Goal: Information Seeking & Learning: Check status

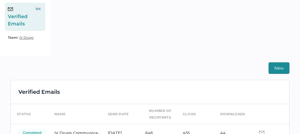
scroll to position [86, 0]
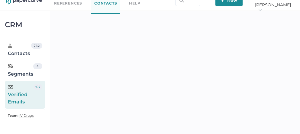
click at [27, 100] on div "Verified Emails" at bounding box center [21, 95] width 26 height 22
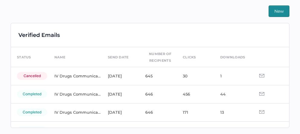
scroll to position [1, 0]
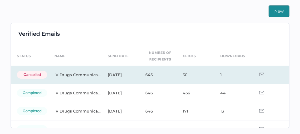
click at [258, 76] on td at bounding box center [270, 75] width 37 height 18
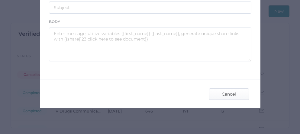
scroll to position [159, 0]
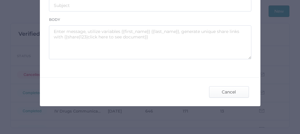
type input "IV Drugs Communications"
type input "[PERSON_NAME] Product Notifications - [DATE]"
type textarea "Good afternoon, Please see the links below for the most recent announcements fr…"
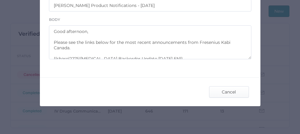
scroll to position [10, 0]
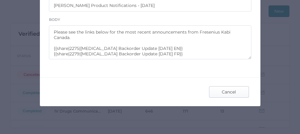
click at [232, 89] on span "Cancel" at bounding box center [229, 91] width 28 height 11
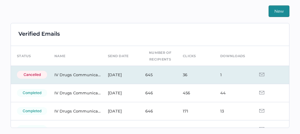
click at [259, 74] on img at bounding box center [261, 75] width 5 height 4
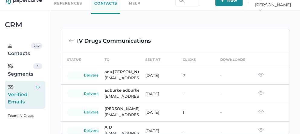
scroll to position [145, 0]
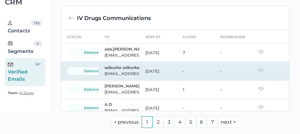
click at [258, 73] on img at bounding box center [261, 70] width 6 height 4
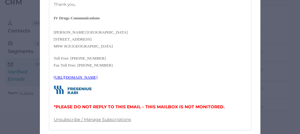
scroll to position [359, 0]
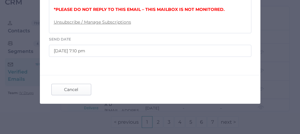
click at [69, 90] on span "Cancel" at bounding box center [71, 89] width 28 height 11
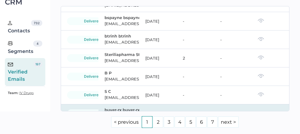
scroll to position [1493, 0]
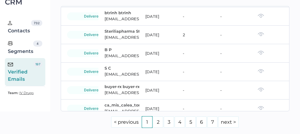
click at [218, 128] on link "next >" at bounding box center [228, 121] width 21 height 11
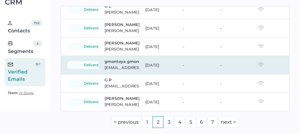
scroll to position [156, 0]
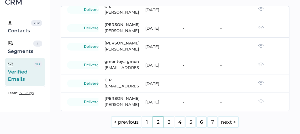
click at [207, 120] on link "7" at bounding box center [212, 121] width 10 height 11
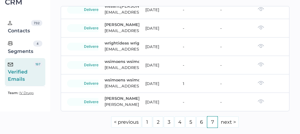
scroll to position [762, 0]
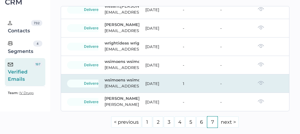
click at [258, 82] on img at bounding box center [261, 83] width 6 height 4
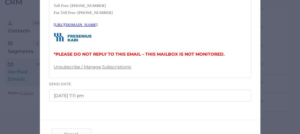
scroll to position [114, 0]
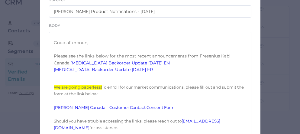
click at [126, 66] on link "Vancomycin Backorder Update 09.25.2025 EN" at bounding box center [119, 62] width 99 height 5
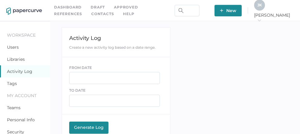
click at [262, 6] on span "J K" at bounding box center [260, 5] width 5 height 5
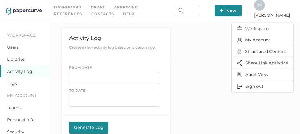
click at [91, 14] on link "Contacts" at bounding box center [102, 14] width 23 height 7
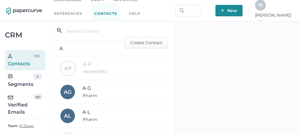
scroll to position [10, 0]
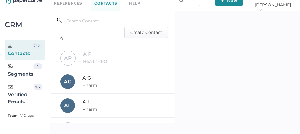
click at [18, 93] on div "Verified Emails" at bounding box center [21, 95] width 26 height 22
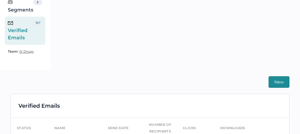
scroll to position [145, 0]
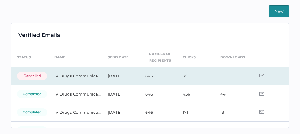
click at [259, 76] on img at bounding box center [261, 76] width 5 height 4
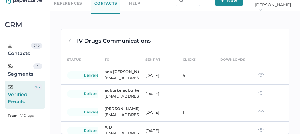
scroll to position [145, 0]
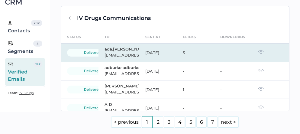
click at [258, 54] on img at bounding box center [261, 52] width 6 height 4
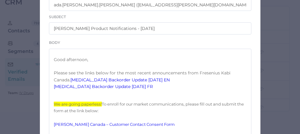
scroll to position [101, 0]
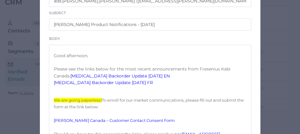
click at [109, 79] on link "Vancomycin Backorder Update 09.25.2025 EN" at bounding box center [119, 75] width 99 height 5
click at [111, 85] on link "Vancomycin Backorder Update 09.25.2025 FR" at bounding box center [103, 82] width 99 height 5
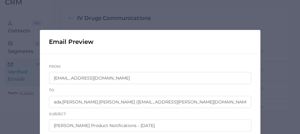
scroll to position [0, 0]
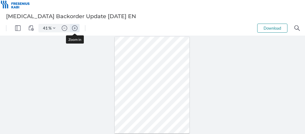
click at [75, 30] on img "Zoom in" at bounding box center [74, 27] width 5 height 5
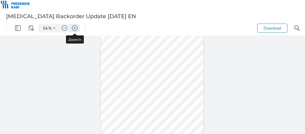
click at [75, 30] on img "Zoom in" at bounding box center [74, 27] width 5 height 5
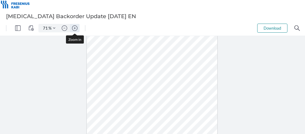
scroll to position [31, 0]
click at [75, 30] on img "Zoom in" at bounding box center [74, 27] width 5 height 5
type input "78"
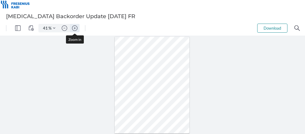
click at [75, 28] on img "Zoom in" at bounding box center [74, 27] width 5 height 5
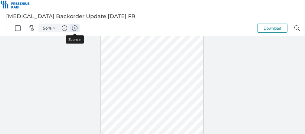
click at [75, 28] on img "Zoom in" at bounding box center [74, 27] width 5 height 5
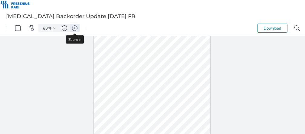
click at [75, 28] on img "Zoom in" at bounding box center [74, 27] width 5 height 5
type input "71"
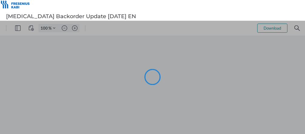
type input "41"
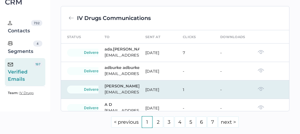
click at [258, 88] on img at bounding box center [261, 89] width 6 height 4
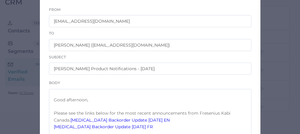
scroll to position [65, 0]
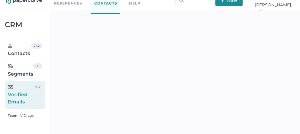
scroll to position [145, 0]
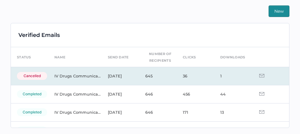
click at [116, 76] on td "Sep 25, 2025" at bounding box center [120, 76] width 37 height 18
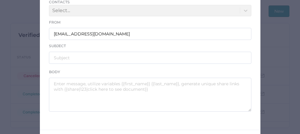
scroll to position [108, 0]
type input "IV Drugs Communications"
type input "Fresenius Kabi Product Notifications - 09.25.2025"
type textarea "Good afternoon, Please see the links below for the most recent announcements fr…"
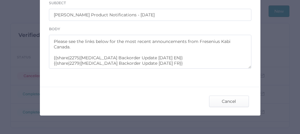
scroll to position [159, 0]
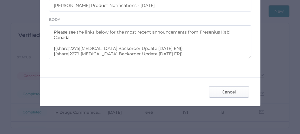
click at [226, 89] on span "Cancel" at bounding box center [229, 91] width 28 height 11
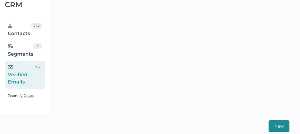
scroll to position [0, 0]
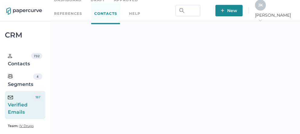
click at [266, 10] on div "J K" at bounding box center [260, 5] width 11 height 11
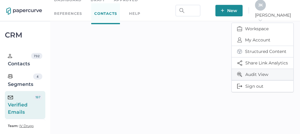
click at [260, 73] on span "Audit View" at bounding box center [262, 74] width 51 height 11
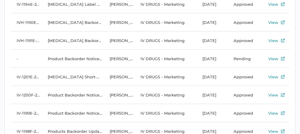
scroll to position [64, 0]
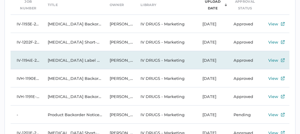
click at [64, 57] on td "Vancomycin Label Notice 09.19.2025 FR" at bounding box center [73, 60] width 62 height 18
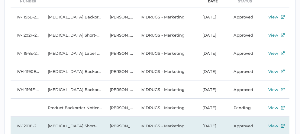
scroll to position [41, 0]
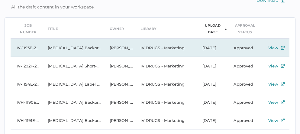
click at [74, 50] on td "[MEDICAL_DATA] Backorder Update [DATE] EN" at bounding box center [73, 48] width 62 height 18
click at [80, 45] on td "[MEDICAL_DATA] Backorder Update [DATE] EN" at bounding box center [73, 48] width 62 height 18
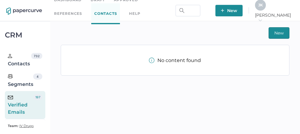
click at [31, 100] on div "Verified Emails" at bounding box center [21, 105] width 26 height 22
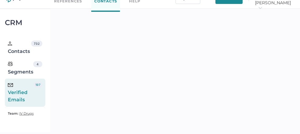
scroll to position [128, 0]
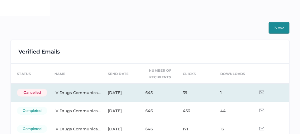
click at [259, 91] on img at bounding box center [261, 92] width 5 height 4
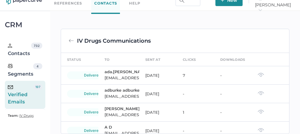
scroll to position [128, 0]
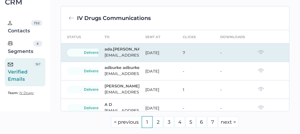
click at [258, 54] on img at bounding box center [261, 52] width 6 height 4
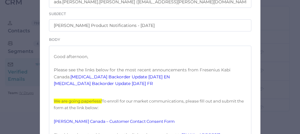
scroll to position [128, 0]
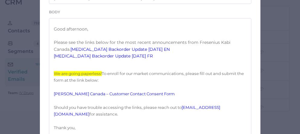
click at [124, 52] on link "Vancomycin Backorder Update 09.25.2025 EN" at bounding box center [119, 49] width 99 height 5
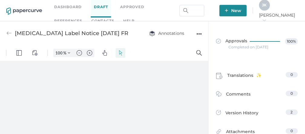
type input "86"
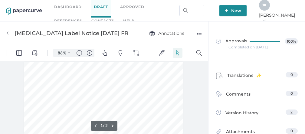
scroll to position [1, 0]
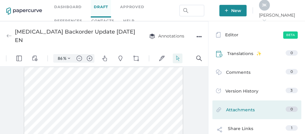
scroll to position [55, 0]
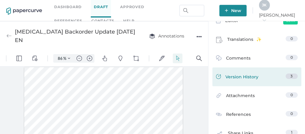
click at [235, 80] on span "Version History" at bounding box center [241, 77] width 33 height 8
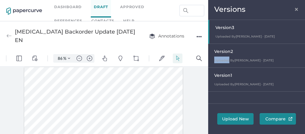
click at [229, 57] on div "Version 2 Uploaded By Jeff Kent · Sep 24 September 24, 2025 at 8:43 am" at bounding box center [256, 56] width 97 height 24
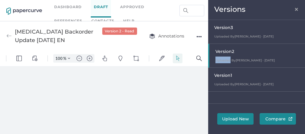
scroll to position [0, 0]
type input "86"
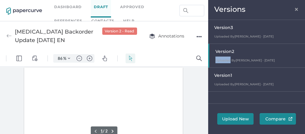
scroll to position [1, 0]
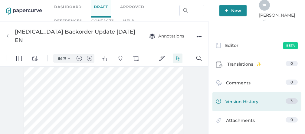
scroll to position [33, 0]
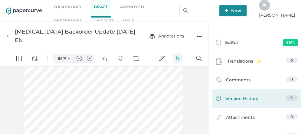
click at [235, 102] on span "Version History" at bounding box center [241, 99] width 33 height 8
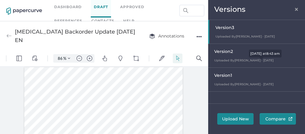
click at [224, 60] on span "Uploaded By Jeff Kent · Sep 24" at bounding box center [243, 60] width 59 height 4
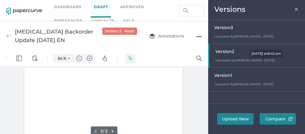
scroll to position [1, 0]
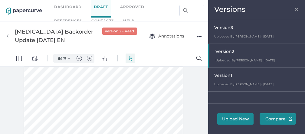
click at [224, 28] on span "Version 3" at bounding box center [223, 27] width 19 height 5
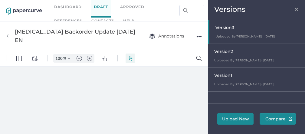
scroll to position [0, 0]
type input "86"
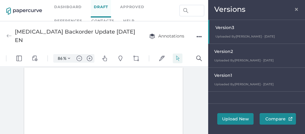
scroll to position [0, 0]
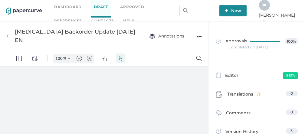
type input "86"
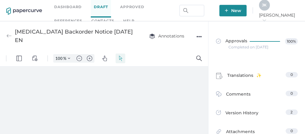
type input "86"
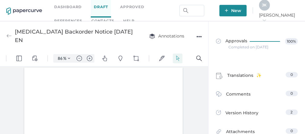
scroll to position [0, 0]
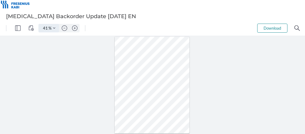
click at [55, 25] on button "Zoom Controls" at bounding box center [54, 28] width 10 height 8
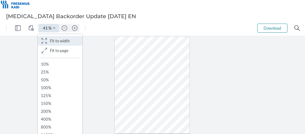
click at [54, 38] on button ".cls-1{fill:#abb0c4;} icon - header - zoom - fit to width Fit to width" at bounding box center [60, 41] width 44 height 10
type input "161"
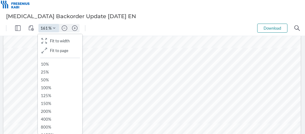
scroll to position [57, 0]
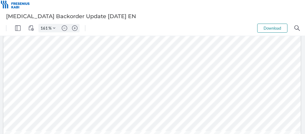
scroll to position [81, 0]
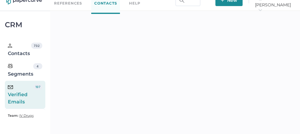
scroll to position [128, 0]
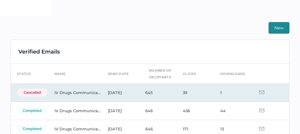
click at [179, 92] on td "39" at bounding box center [195, 92] width 37 height 18
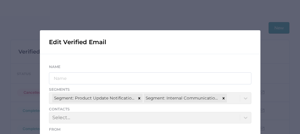
scroll to position [129, 0]
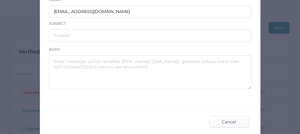
type input "IV Drugs Communications"
type input "[PERSON_NAME] Product Notifications - [DATE]"
type textarea "Good afternoon, Please see the links below for the most recent announcements fr…"
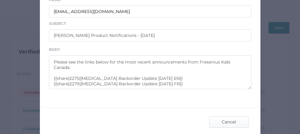
scroll to position [0, 0]
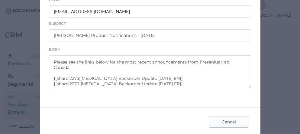
click at [233, 121] on span "Cancel" at bounding box center [229, 121] width 28 height 11
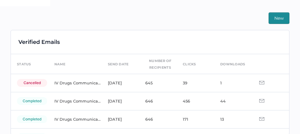
scroll to position [145, 0]
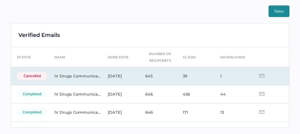
click at [259, 75] on img at bounding box center [261, 76] width 5 height 4
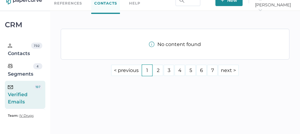
scroll to position [145, 0]
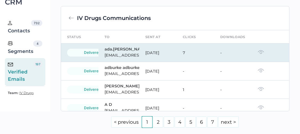
click at [258, 54] on img at bounding box center [261, 52] width 6 height 4
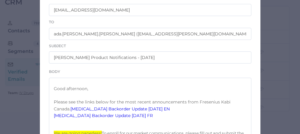
scroll to position [69, 0]
click at [125, 118] on link "[MEDICAL_DATA] Backorder Update [DATE] FR" at bounding box center [103, 114] width 99 height 5
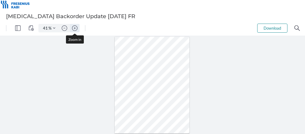
click at [75, 27] on img "Zoom in" at bounding box center [74, 27] width 5 height 5
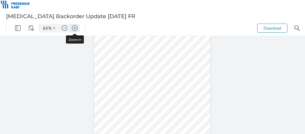
click at [75, 27] on img "Zoom in" at bounding box center [74, 27] width 5 height 5
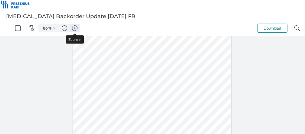
click at [75, 27] on img "Zoom in" at bounding box center [74, 27] width 5 height 5
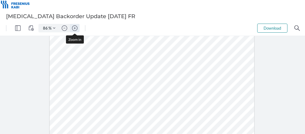
type input "111"
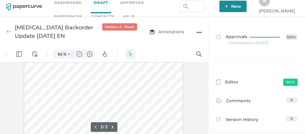
scroll to position [8, 0]
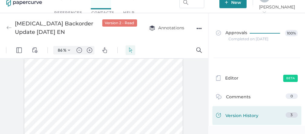
click at [236, 115] on span "Version History" at bounding box center [241, 116] width 33 height 8
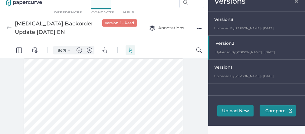
click at [222, 23] on div "Version 3" at bounding box center [258, 20] width 88 height 8
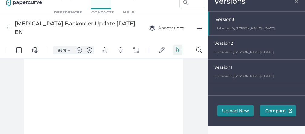
scroll to position [0, 0]
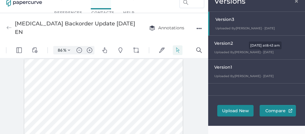
click at [222, 51] on span "Uploaded By Jeff Kent · Sep 24" at bounding box center [243, 52] width 59 height 4
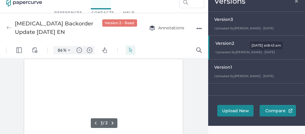
scroll to position [1, 0]
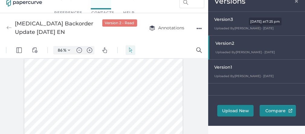
click at [227, 27] on span "Uploaded By Cristina Nunez · Sep 25" at bounding box center [243, 28] width 59 height 4
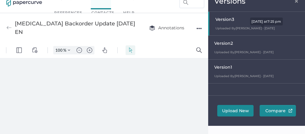
scroll to position [0, 0]
type input "86"
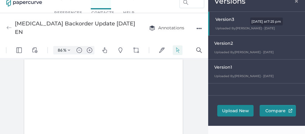
scroll to position [0, 0]
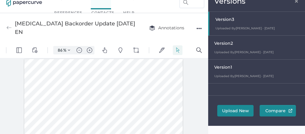
click at [12, 84] on div at bounding box center [104, 96] width 208 height 76
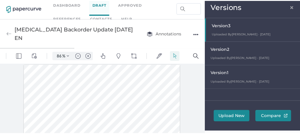
scroll to position [0, 0]
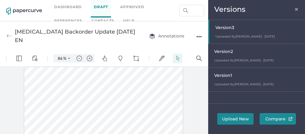
click at [294, 9] on span "×" at bounding box center [296, 8] width 5 height 5
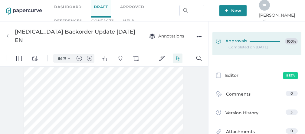
click at [242, 39] on span "Approvals" at bounding box center [231, 41] width 31 height 7
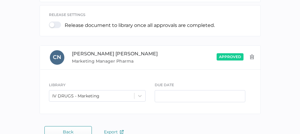
scroll to position [192, 0]
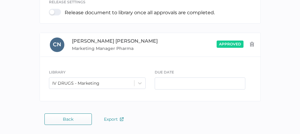
click at [79, 123] on button "Back" at bounding box center [67, 118] width 47 height 11
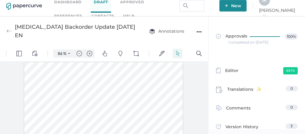
scroll to position [8, 0]
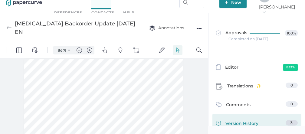
click at [233, 124] on span "Version History" at bounding box center [241, 124] width 33 height 8
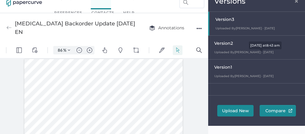
click at [226, 52] on span "Uploaded By Jeff Kent · Sep 24" at bounding box center [243, 52] width 59 height 4
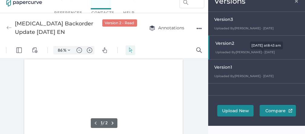
scroll to position [1, 0]
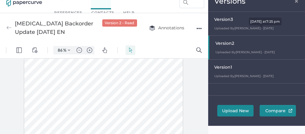
click at [225, 28] on span "Uploaded By Cristina Nunez · Sep 25" at bounding box center [243, 28] width 59 height 4
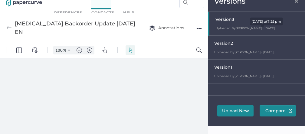
scroll to position [0, 0]
type input "86"
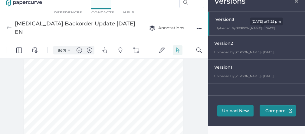
scroll to position [0, 0]
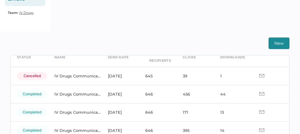
scroll to position [33, 0]
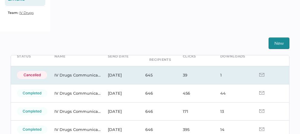
click at [83, 76] on td "IV Drugs Communications" at bounding box center [75, 75] width 54 height 18
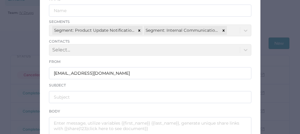
scroll to position [71, 0]
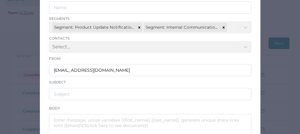
type input "IV Drugs Communications"
type input "[PERSON_NAME] Product Notifications - [DATE]"
type textarea "Good afternoon, Please see the links below for the most recent announcements fr…"
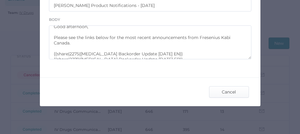
scroll to position [10, 0]
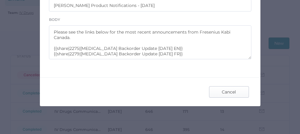
click at [224, 89] on span "Cancel" at bounding box center [229, 91] width 28 height 11
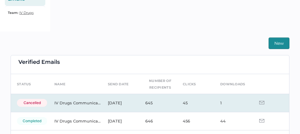
scroll to position [16, 0]
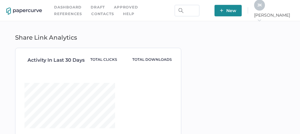
type input "ada.[PERSON_NAME].[PERSON_NAME] <[EMAIL_ADDRESS][PERSON_NAME][DOMAIN_NAME]>"
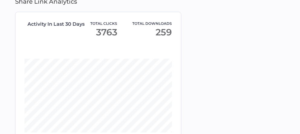
scroll to position [36, 0]
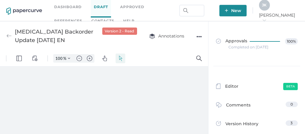
type input "86"
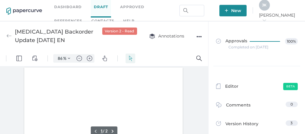
scroll to position [1, 0]
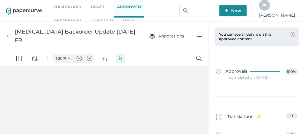
type input "86"
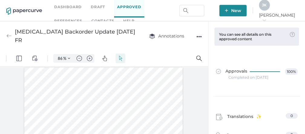
scroll to position [0, 0]
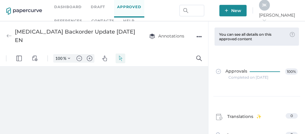
type input "86"
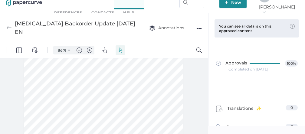
scroll to position [37, 0]
